Goal: Task Accomplishment & Management: Complete application form

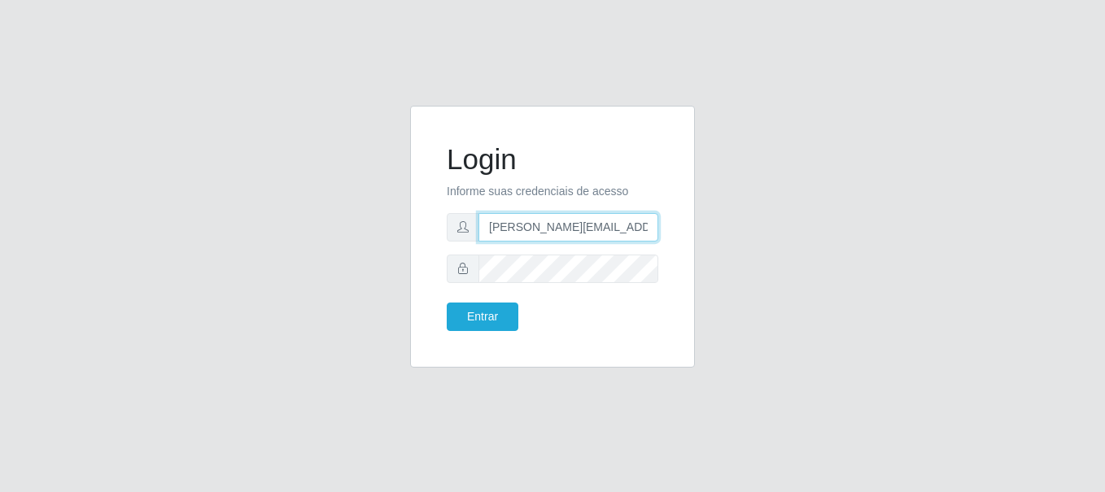
type input "[PERSON_NAME][EMAIL_ADDRESS][PERSON_NAME][DOMAIN_NAME]"
click at [482, 316] on button "Entrar" at bounding box center [483, 317] width 72 height 28
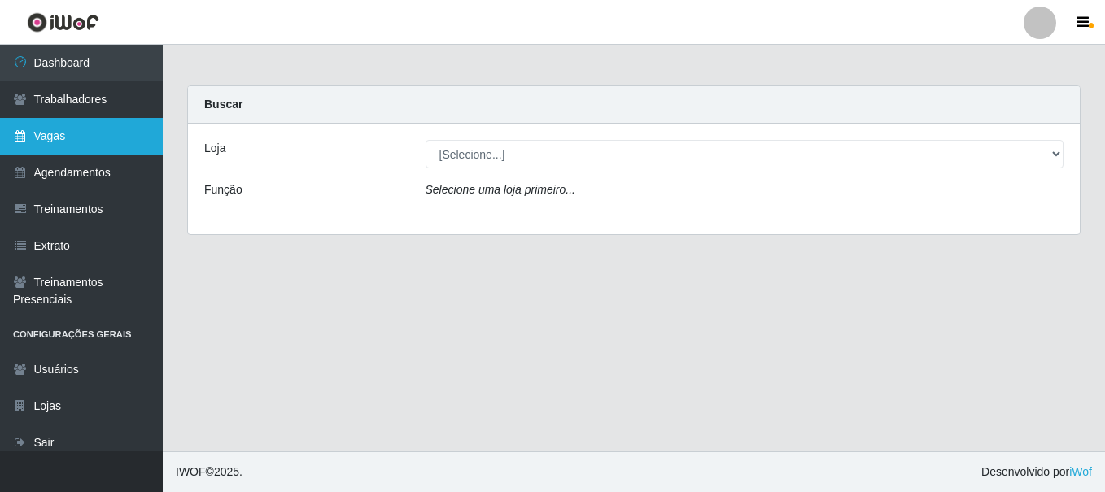
click at [81, 136] on link "Vagas" at bounding box center [81, 136] width 163 height 37
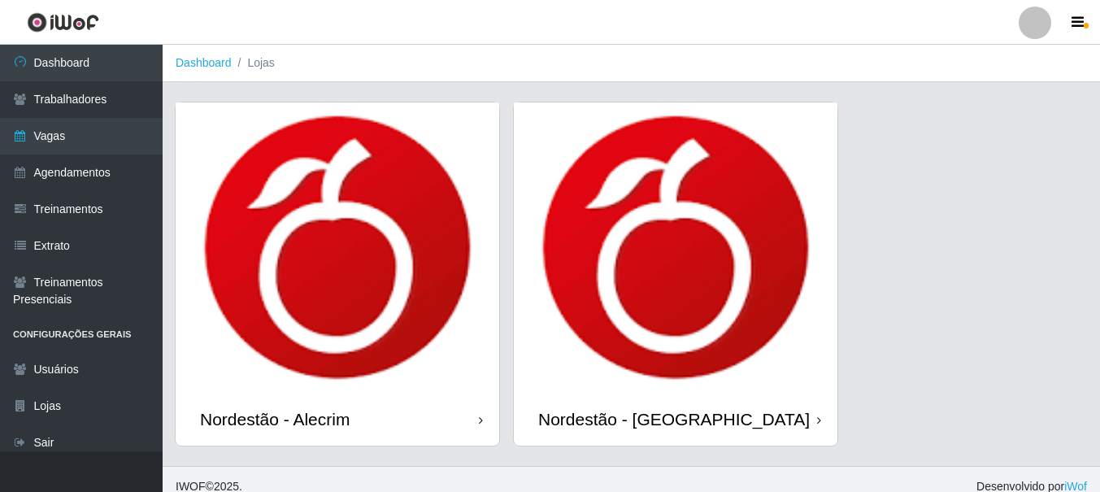
click at [278, 419] on div "Nordestão - Alecrim" at bounding box center [275, 419] width 150 height 20
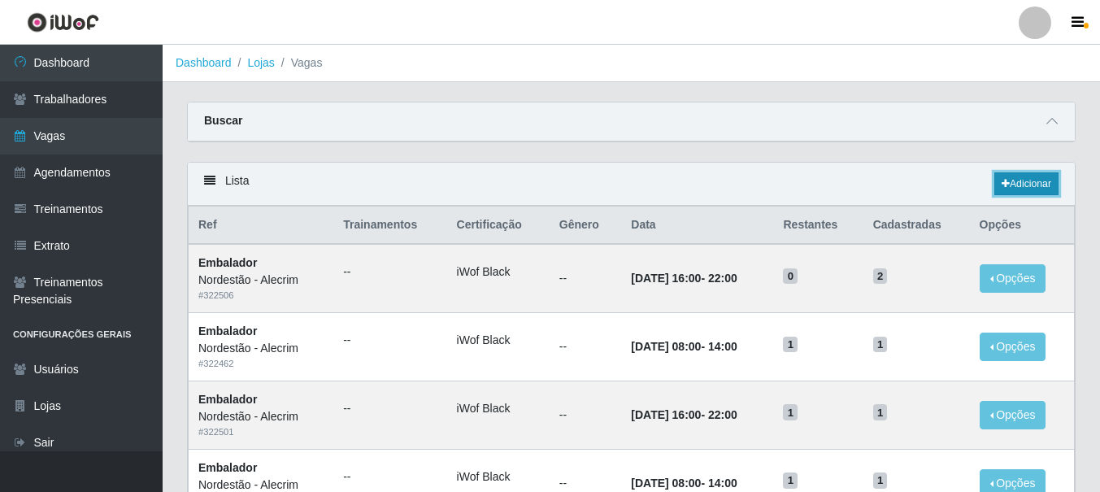
click at [1025, 185] on link "Adicionar" at bounding box center [1027, 183] width 64 height 23
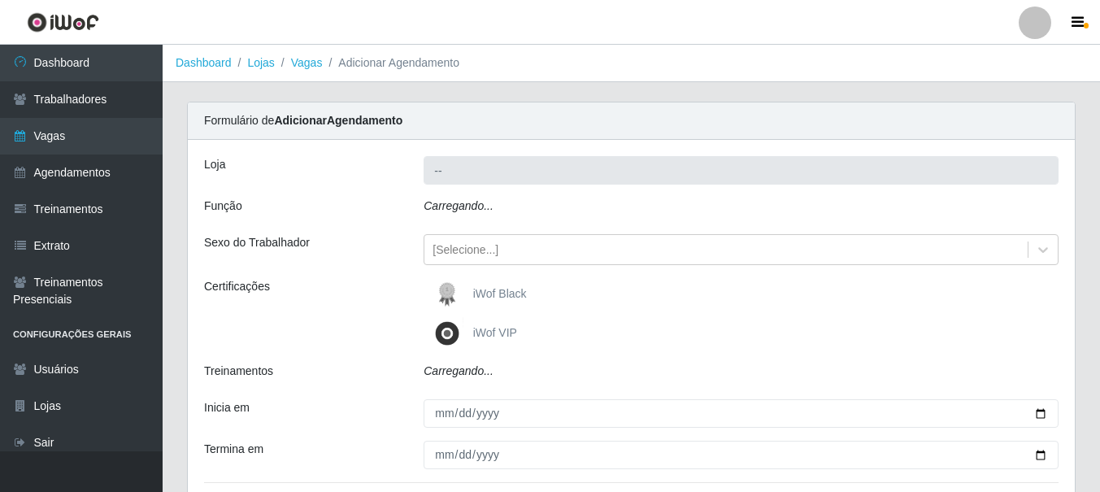
type input "Nordestão - Alecrim"
